Goal: Task Accomplishment & Management: Complete application form

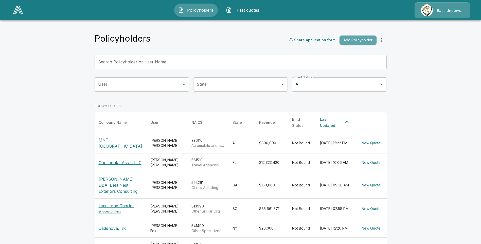
click at [364, 42] on button "Add Policyholder" at bounding box center [358, 39] width 37 height 9
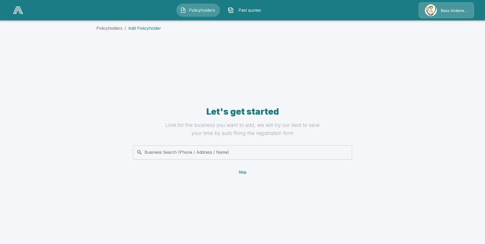
click at [181, 152] on input "Business Search (Phone / Address / Name)" at bounding box center [241, 153] width 213 height 10
click at [176, 153] on div "Business Search (Phone / Address / Name) Business Search (Phone / Address / Nam…" at bounding box center [242, 152] width 219 height 14
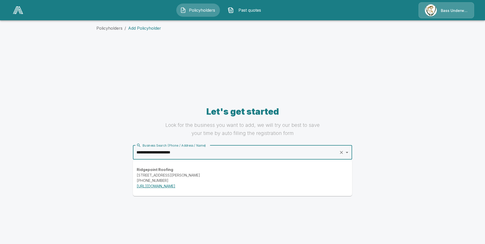
type input "**********"
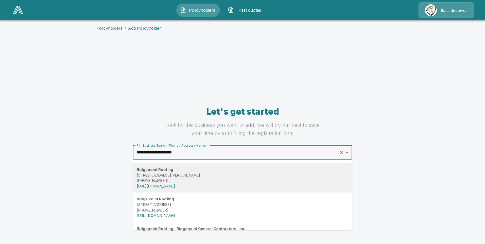
click at [169, 171] on strong "Ridgepoint Roofing" at bounding box center [155, 169] width 37 height 4
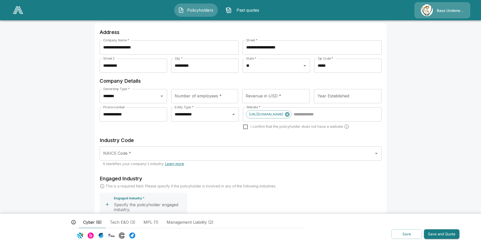
scroll to position [51, 0]
click at [174, 152] on input "NAICS Code *" at bounding box center [237, 153] width 270 height 10
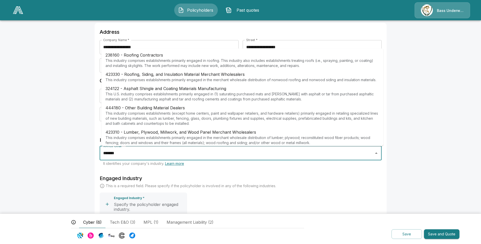
click at [177, 59] on p "This industry comprises establishments primarily engaged in roofing. This indus…" at bounding box center [242, 63] width 274 height 10
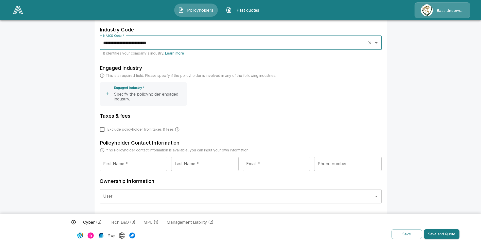
scroll to position [165, 0]
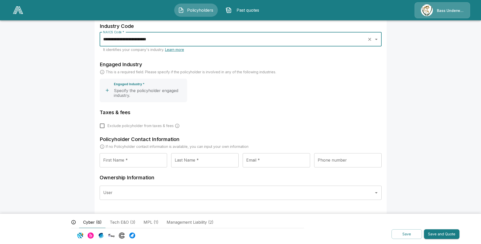
type input "**********"
click at [137, 163] on input "First Name *" at bounding box center [133, 160] width 67 height 14
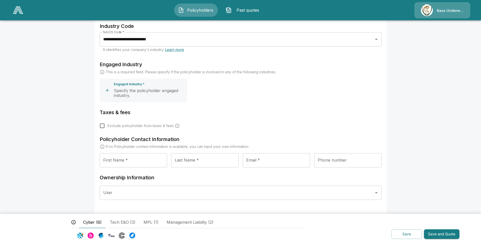
drag, startPoint x: 271, startPoint y: 113, endPoint x: 267, endPoint y: 110, distance: 5.4
click at [271, 113] on h6 "Taxes & fees" at bounding box center [241, 112] width 282 height 8
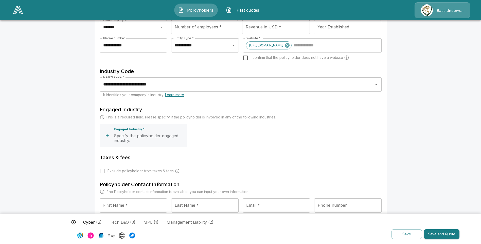
scroll to position [114, 0]
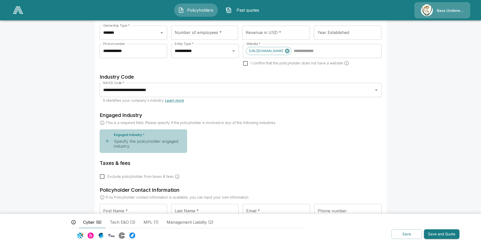
click at [127, 133] on p "Engaged Industry *" at bounding box center [129, 135] width 31 height 4
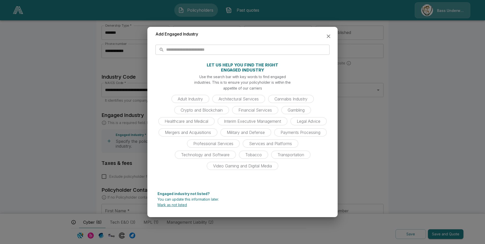
click at [179, 45] on input "text" at bounding box center [247, 50] width 163 height 10
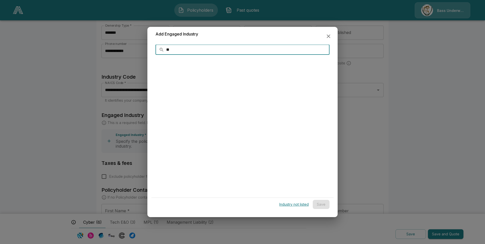
type input "*"
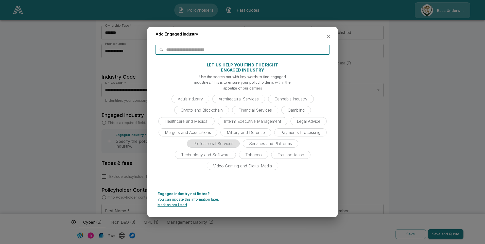
click at [218, 144] on span "Professional Services" at bounding box center [213, 143] width 46 height 5
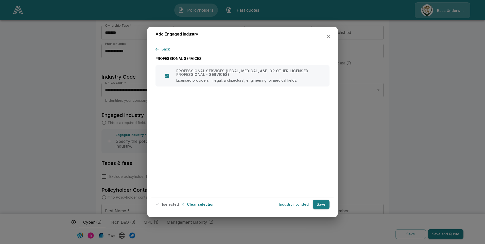
click at [325, 203] on button "Save" at bounding box center [321, 204] width 17 height 9
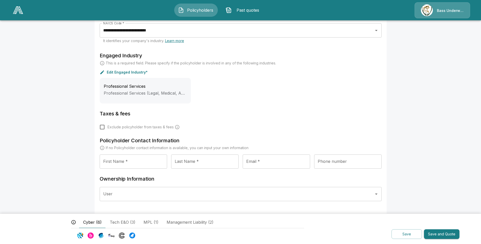
scroll to position [175, 0]
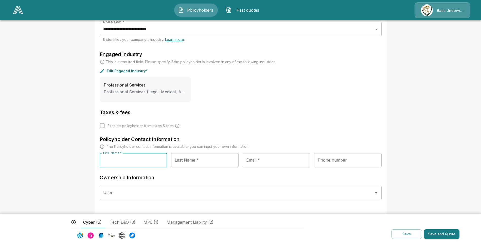
click at [143, 157] on input "First Name *" at bounding box center [133, 160] width 67 height 14
click at [129, 159] on div "First Name * First Name *" at bounding box center [133, 160] width 67 height 14
type input "*******"
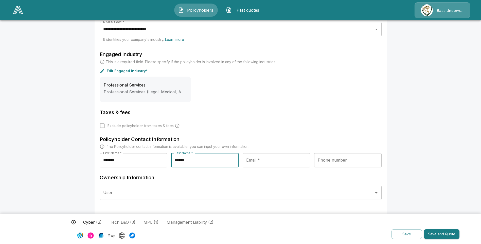
type input "******"
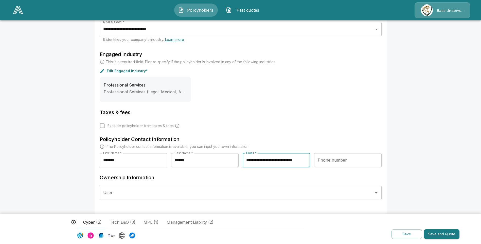
scroll to position [0, 6]
type input "**********"
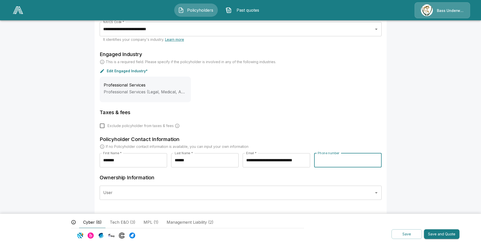
scroll to position [0, 0]
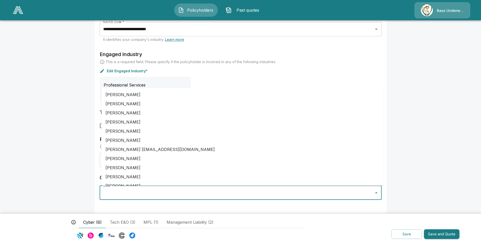
click at [163, 196] on input "User" at bounding box center [237, 193] width 270 height 10
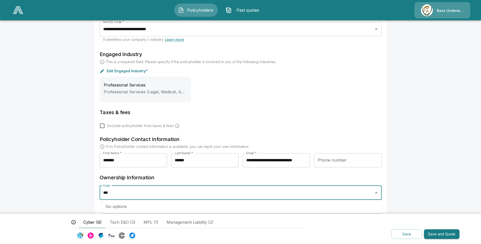
drag, startPoint x: 163, startPoint y: 195, endPoint x: 47, endPoint y: 182, distance: 116.9
click at [47, 182] on main "**********" at bounding box center [240, 34] width 481 height 419
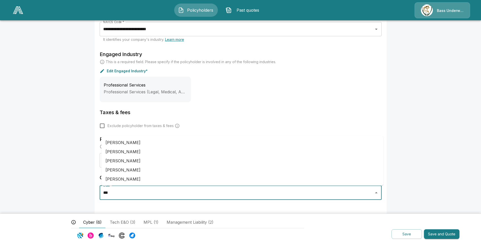
click at [162, 140] on li "[PERSON_NAME]" at bounding box center [242, 142] width 282 height 9
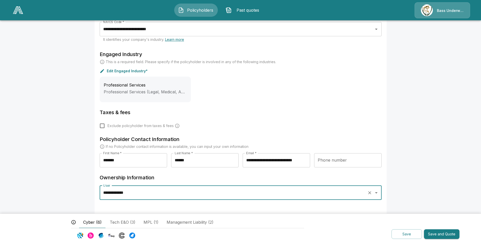
type input "**********"
click at [439, 235] on button "Save and Quote" at bounding box center [441, 234] width 35 height 10
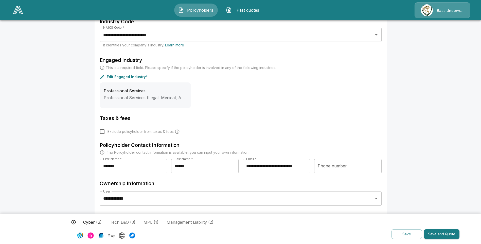
scroll to position [180, 0]
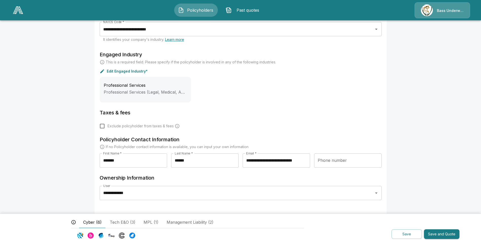
click at [151, 220] on span "MPL (1)" at bounding box center [151, 222] width 15 height 6
click at [453, 234] on button "Save and Quote" at bounding box center [441, 234] width 35 height 10
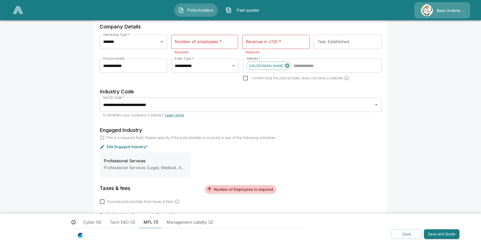
scroll to position [104, 0]
click at [213, 46] on input "Number of employees *" at bounding box center [204, 42] width 67 height 14
click at [221, 45] on input "Number of employees *" at bounding box center [204, 42] width 67 height 14
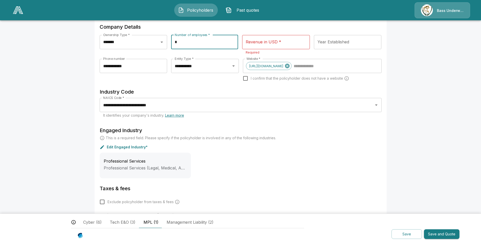
type input "*"
click at [304, 46] on input "Revenue in USD *" at bounding box center [276, 42] width 68 height 14
drag, startPoint x: 280, startPoint y: 46, endPoint x: 248, endPoint y: 47, distance: 32.8
click at [280, 45] on input "Revenue in USD *" at bounding box center [276, 42] width 68 height 14
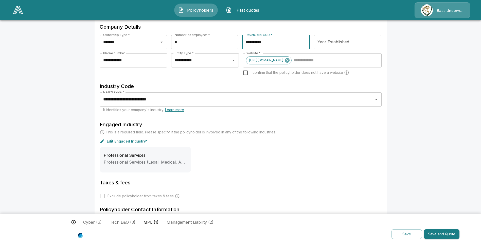
type input "**********"
click at [333, 45] on input "Year Established" at bounding box center [348, 42] width 68 height 14
type input "*"
type input "****"
click at [340, 149] on div "Professional Services Professional Services (Legal, Medical, A&E, or other lice…" at bounding box center [241, 160] width 282 height 26
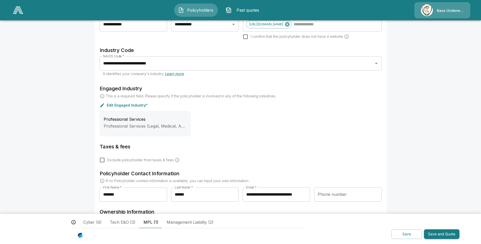
scroll to position [175, 0]
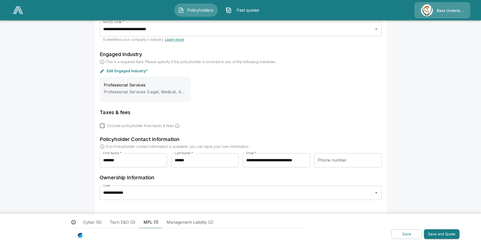
click at [442, 232] on button "Save and Quote" at bounding box center [441, 234] width 35 height 10
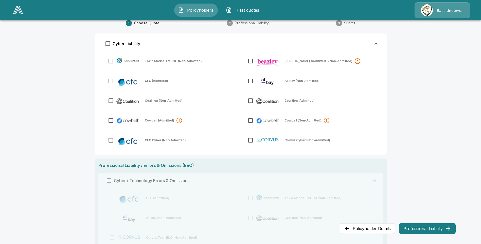
scroll to position [7, 0]
